Goal: Navigation & Orientation: Find specific page/section

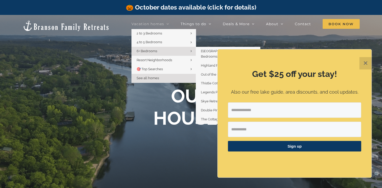
click at [148, 52] on span "6+ Bedrooms" at bounding box center [147, 51] width 21 height 4
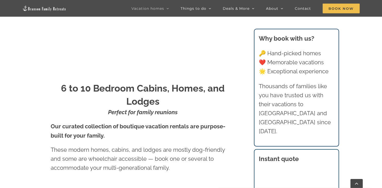
scroll to position [109, 0]
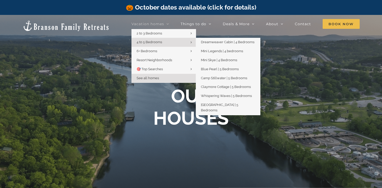
click at [163, 45] on link "4 to 5 Bedrooms" at bounding box center [164, 42] width 64 height 9
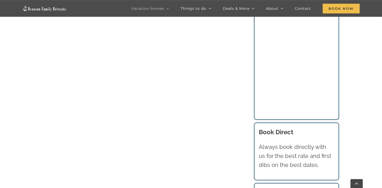
scroll to position [435, 0]
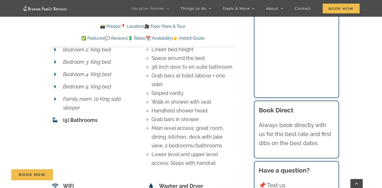
scroll to position [2229, 0]
